Goal: Find contact information: Find contact information

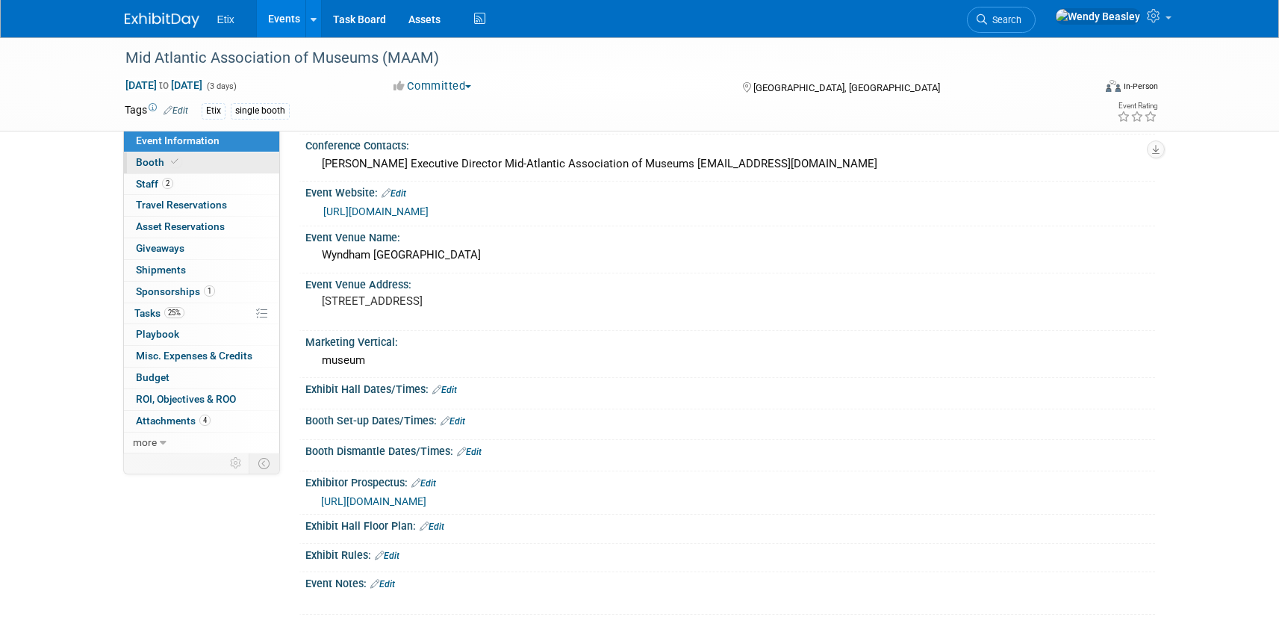
click at [163, 163] on span "Booth" at bounding box center [159, 162] width 46 height 12
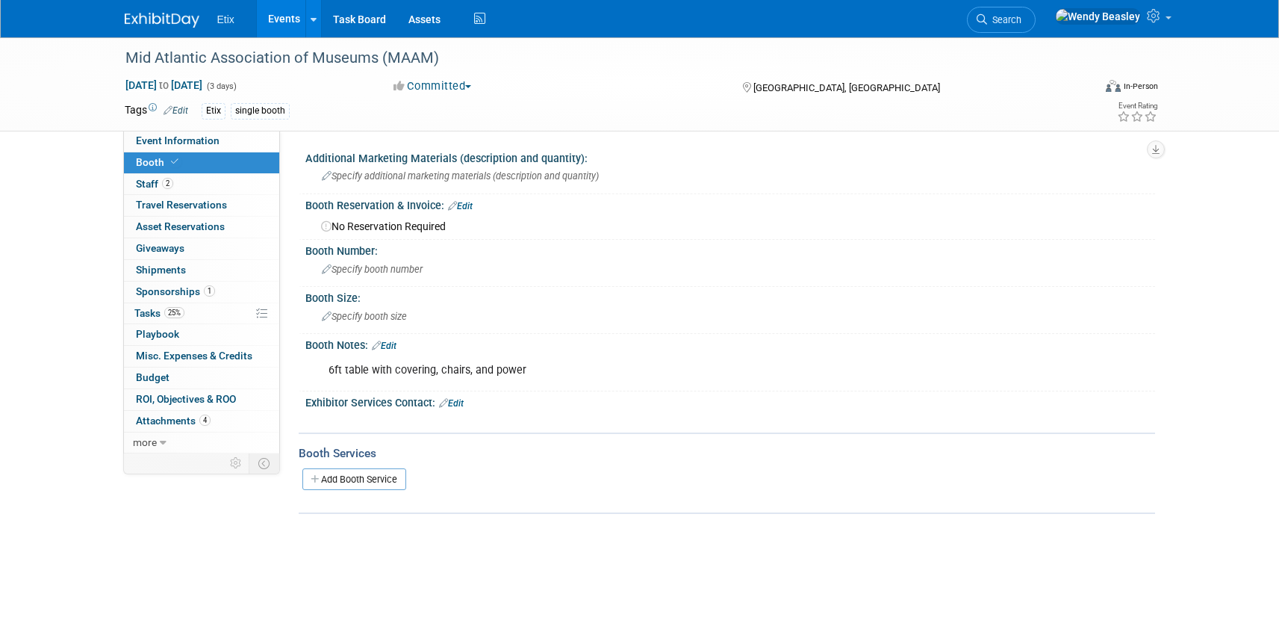
click at [178, 285] on span "Sponsorships 1" at bounding box center [175, 291] width 79 height 12
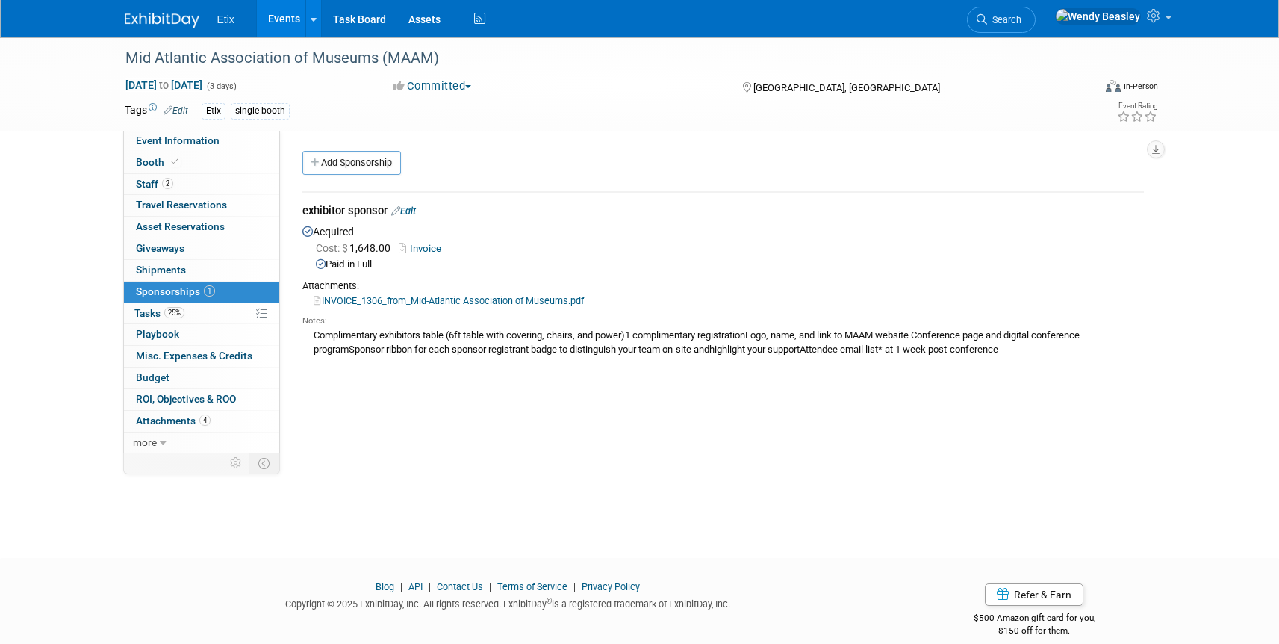
click at [388, 300] on link "INVOICE_1306_from_Mid-Atlantic Association of Museums.pdf" at bounding box center [449, 300] width 270 height 11
click at [163, 137] on span "Event Information" at bounding box center [178, 140] width 84 height 12
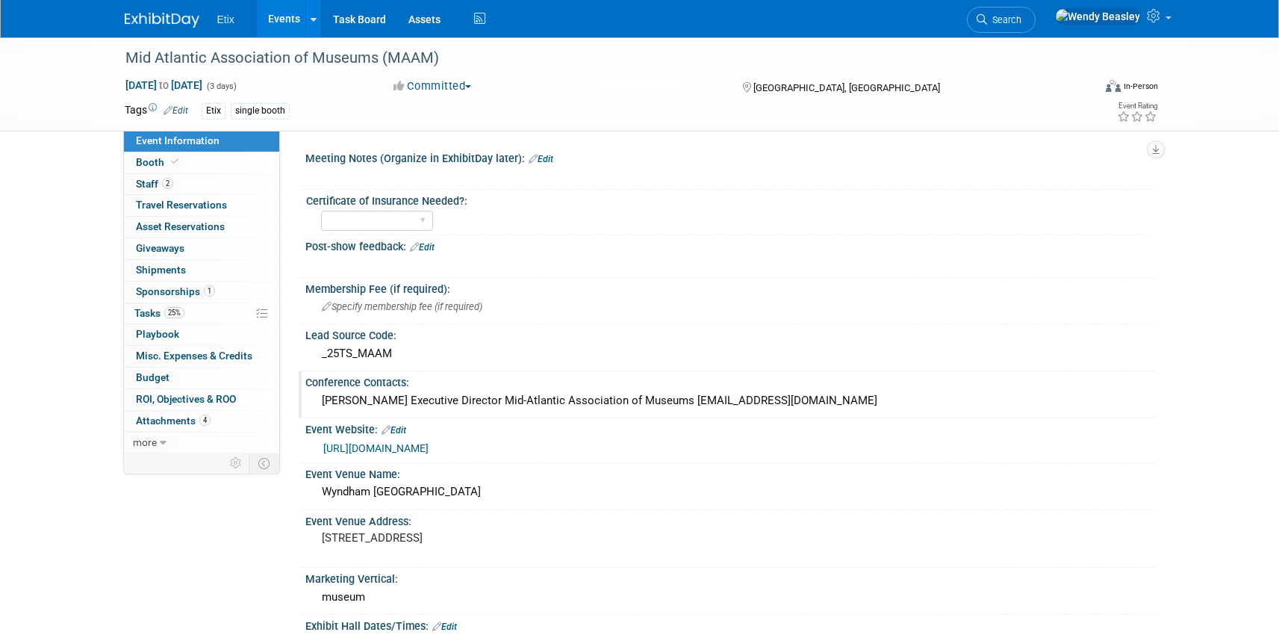
drag, startPoint x: 674, startPoint y: 400, endPoint x: 830, endPoint y: 412, distance: 156.5
click at [831, 412] on div "[PERSON_NAME] Executive Director Mid-Atlantic Association of Museums [EMAIL_ADD…" at bounding box center [730, 401] width 850 height 25
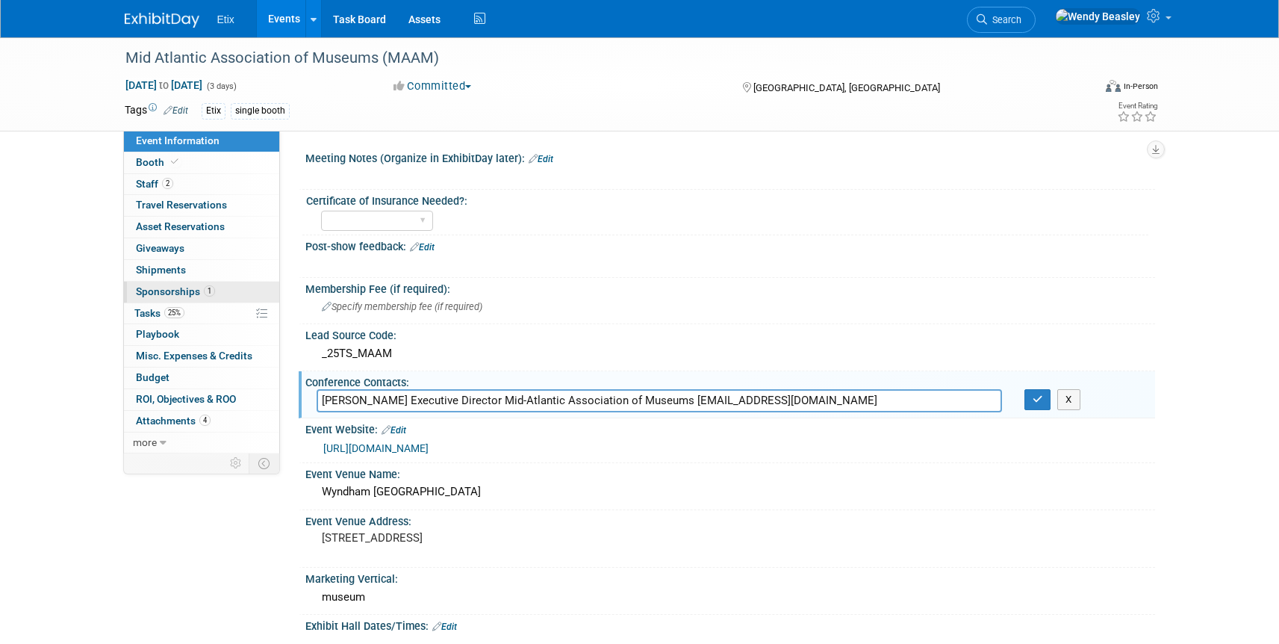
click at [174, 292] on span "Sponsorships 1" at bounding box center [175, 291] width 79 height 12
click at [0, 0] on div at bounding box center [0, 0] width 0 height 0
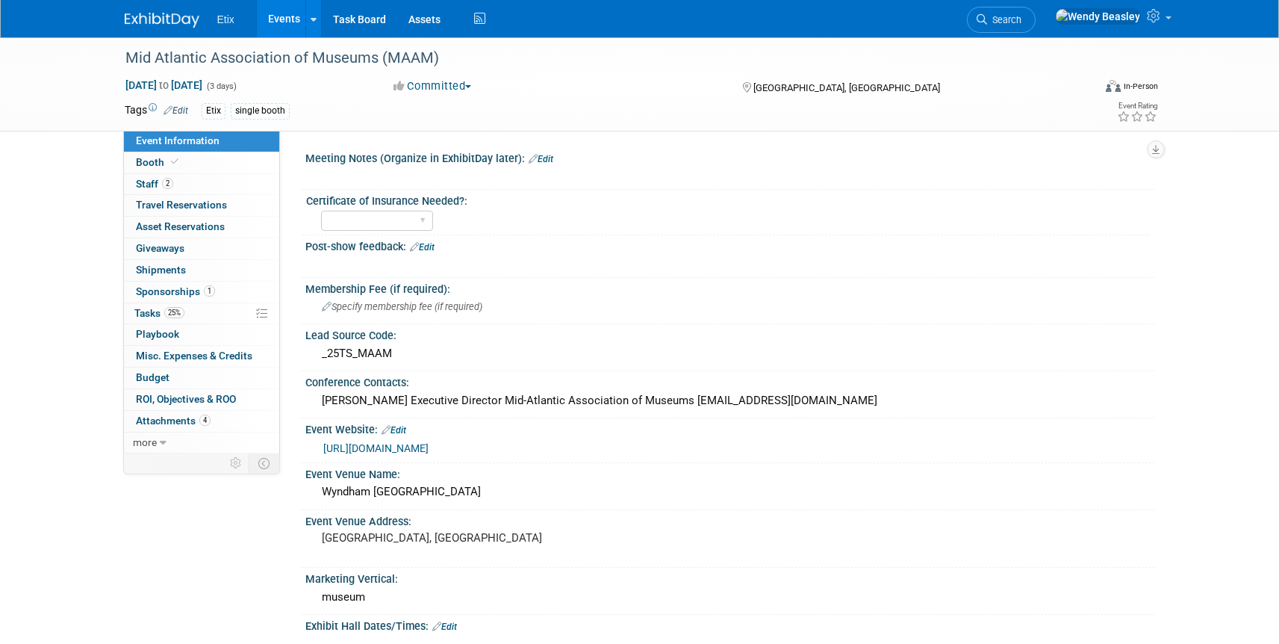
scroll to position [3, 0]
